Goal: Unclear

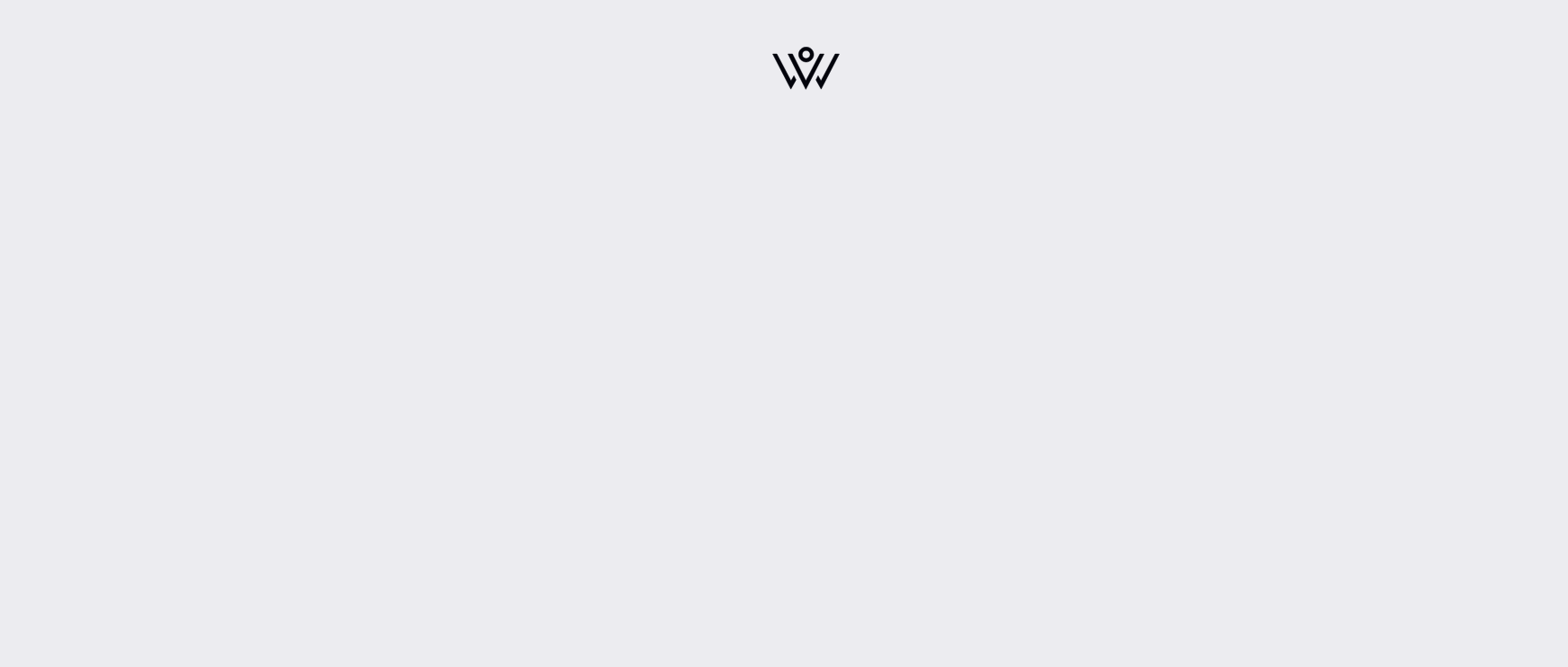
click at [1219, 275] on div at bounding box center [805, 333] width 1525 height 667
